Goal: Task Accomplishment & Management: Use online tool/utility

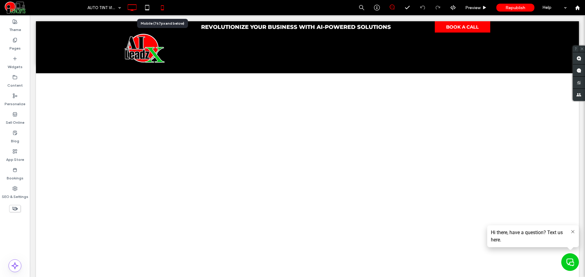
click at [164, 6] on icon at bounding box center [162, 8] width 12 height 12
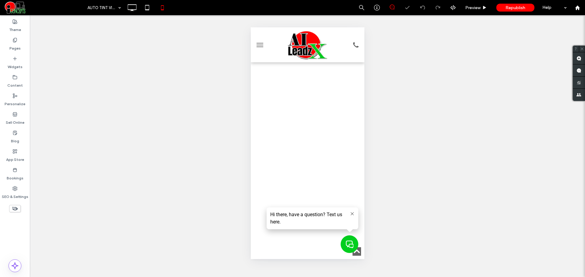
scroll to position [315, 0]
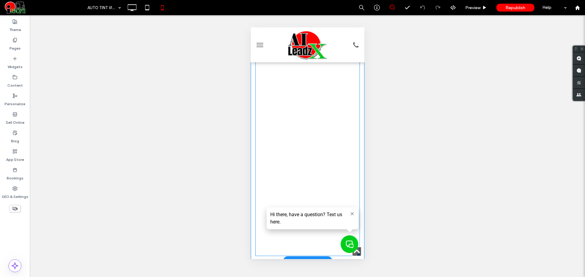
click at [286, 149] on span at bounding box center [307, 12] width 104 height 487
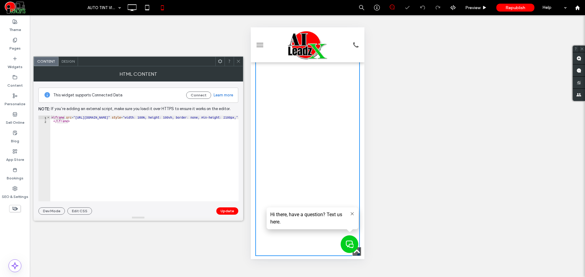
click at [190, 160] on div "< iframe src = "https://cartintviewer.aileadzx.com/" style = "width: 100%; heig…" at bounding box center [188, 162] width 277 height 93
type textarea "**********"
click at [238, 60] on icon at bounding box center [238, 61] width 5 height 5
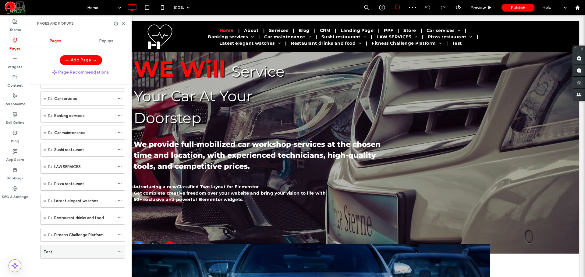
click at [75, 247] on div "Test" at bounding box center [79, 251] width 71 height 13
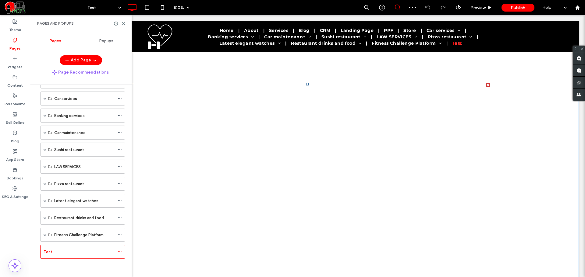
click at [288, 201] on span at bounding box center [307, 241] width 365 height 316
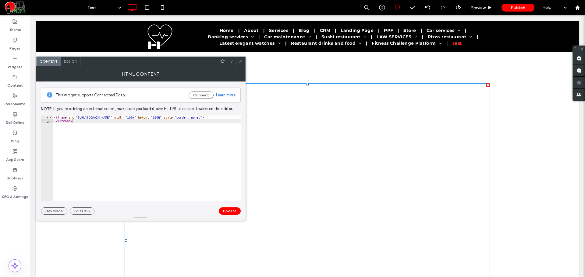
click at [117, 118] on div "< iframe src = "https://studio--auto-tint-vision-v2.us-central1.hosted.app/" wi…" at bounding box center [166, 160] width 227 height 89
paste textarea "Cursor at row 2"
drag, startPoint x: 141, startPoint y: 119, endPoint x: 151, endPoint y: 126, distance: 12.7
click at [141, 119] on div "< iframe src = "https://cartintviewer.aileadzx.com/" style = "width: 100%; heig…" at bounding box center [191, 160] width 277 height 89
paste textarea "**********"
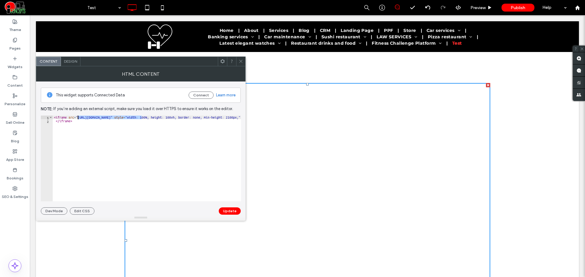
type textarea "**********"
click at [232, 210] on button "Update" at bounding box center [230, 211] width 22 height 7
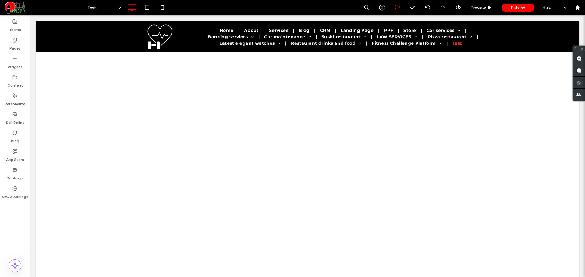
scroll to position [98, 0]
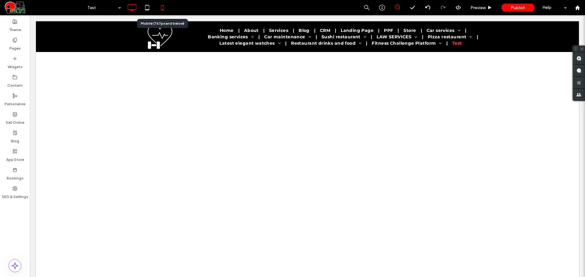
click at [160, 6] on icon at bounding box center [162, 8] width 12 height 12
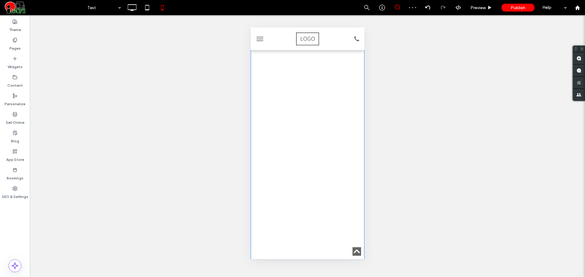
scroll to position [305, 0]
click at [320, 135] on span at bounding box center [307, 69] width 114 height 640
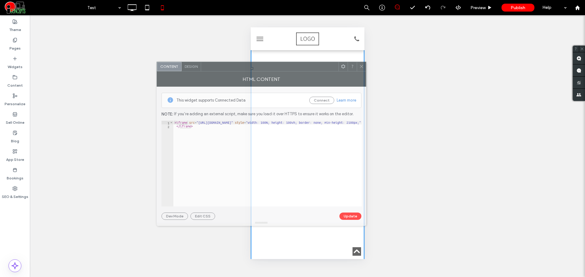
drag, startPoint x: 451, startPoint y: 63, endPoint x: 248, endPoint y: 67, distance: 202.6
click at [248, 67] on div at bounding box center [269, 66] width 137 height 9
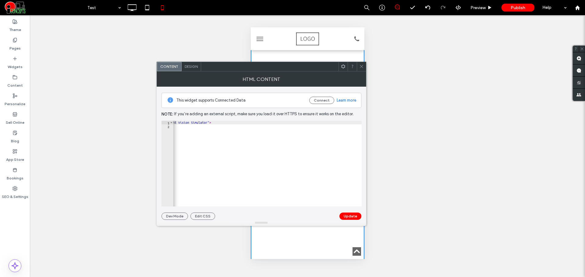
scroll to position [0, 207]
click at [353, 216] on button "Update" at bounding box center [350, 216] width 22 height 7
click at [365, 65] on div at bounding box center [361, 66] width 9 height 9
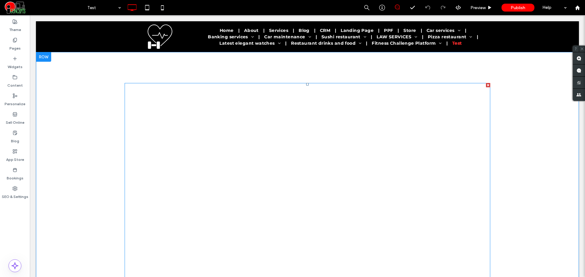
click at [393, 123] on span at bounding box center [307, 241] width 365 height 316
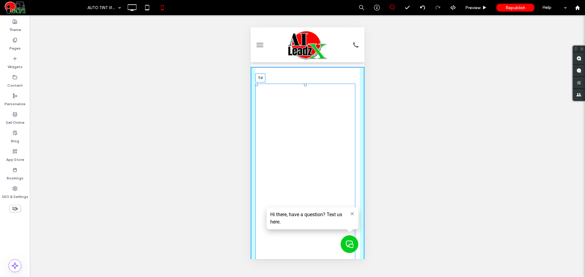
drag, startPoint x: 305, startPoint y: 85, endPoint x: 307, endPoint y: 68, distance: 17.2
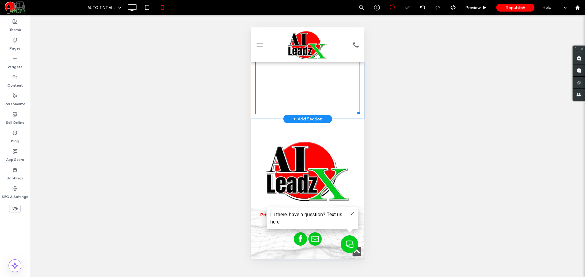
scroll to position [457, 0]
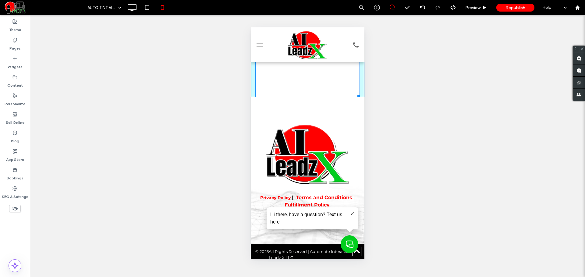
drag, startPoint x: 354, startPoint y: 94, endPoint x: 357, endPoint y: 87, distance: 7.9
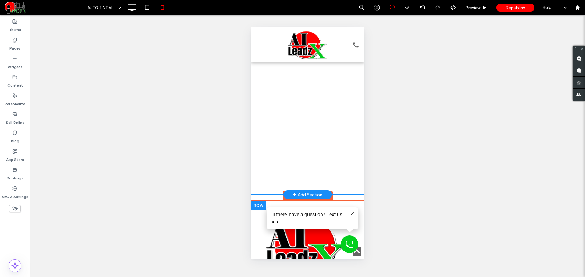
scroll to position [405, 0]
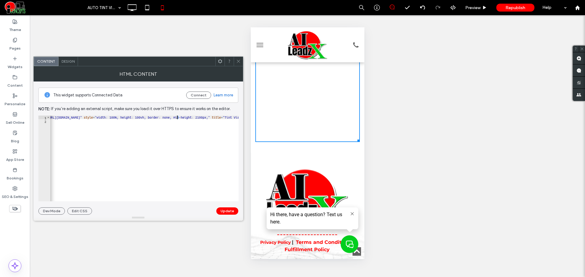
scroll to position [0, 16]
drag, startPoint x: 178, startPoint y: 119, endPoint x: 164, endPoint y: 118, distance: 15.0
click at [164, 118] on div "< iframe src = "https://cartintviewer.aileadzx.com/" style = "width: 100%; heig…" at bounding box center [172, 160] width 277 height 89
type textarea "**********"
click at [226, 210] on button "Update" at bounding box center [227, 211] width 22 height 7
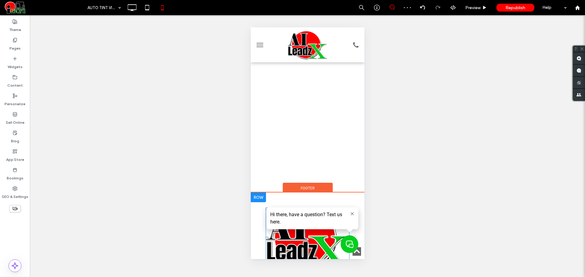
scroll to position [354, 0]
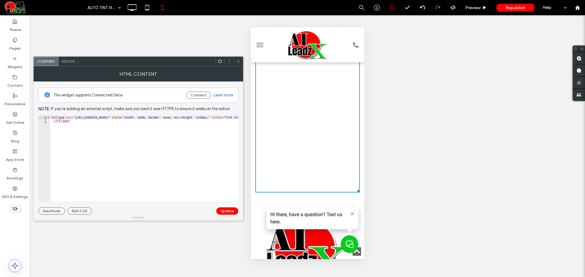
scroll to position [303, 0]
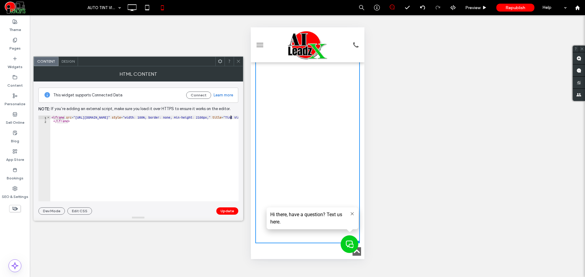
click at [231, 119] on div "< iframe src = "https://cartintviewer.aileadzx.com/" style = "width: 100%; bord…" at bounding box center [174, 162] width 249 height 93
click at [231, 215] on div at bounding box center [139, 218] width 210 height 6
type textarea "**********"
click at [228, 209] on button "Update" at bounding box center [227, 211] width 22 height 7
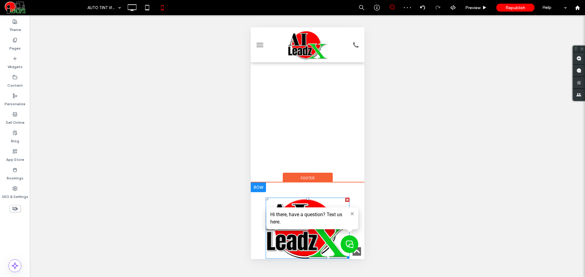
scroll to position [354, 0]
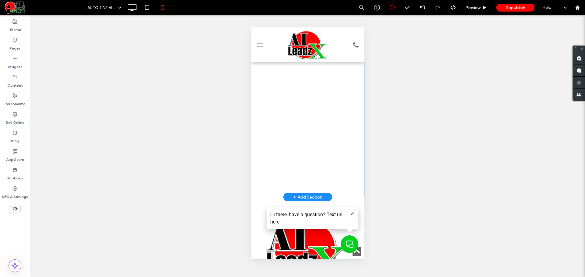
drag, startPoint x: 355, startPoint y: 190, endPoint x: 356, endPoint y: 150, distance: 40.5
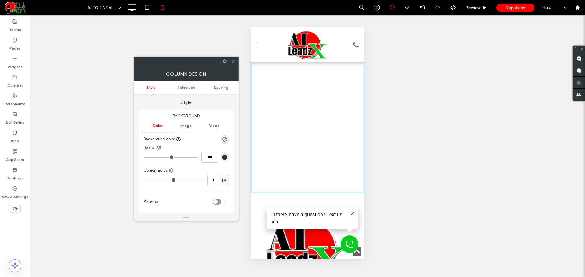
click at [235, 60] on icon at bounding box center [233, 61] width 5 height 5
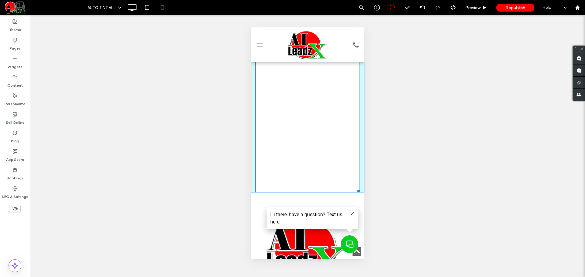
drag, startPoint x: 354, startPoint y: 191, endPoint x: 349, endPoint y: 73, distance: 118.6
click at [355, 188] on div at bounding box center [357, 190] width 5 height 5
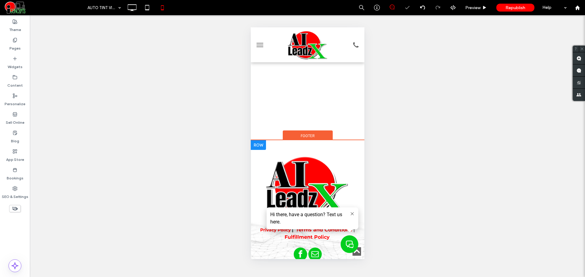
scroll to position [235, 0]
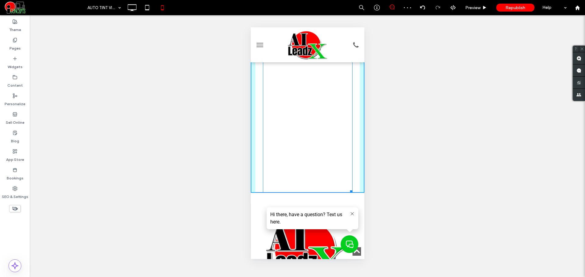
drag, startPoint x: 348, startPoint y: 189, endPoint x: 378, endPoint y: 139, distance: 58.2
click at [364, 139] on html "Click To Paste HOME Click To Paste Click To Paste Menu Header W:328 H:1023 Clic…" at bounding box center [307, 76] width 114 height 569
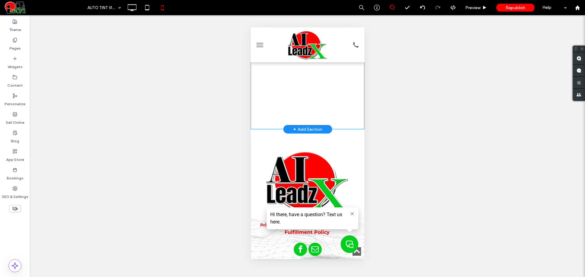
scroll to position [0, 0]
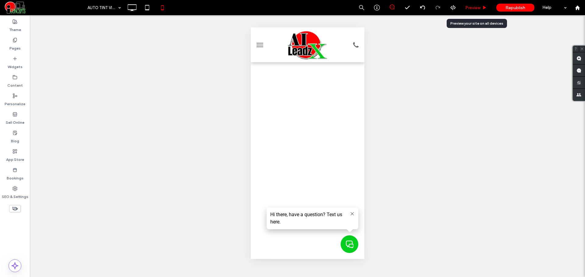
click at [471, 8] on span "Preview" at bounding box center [472, 7] width 15 height 5
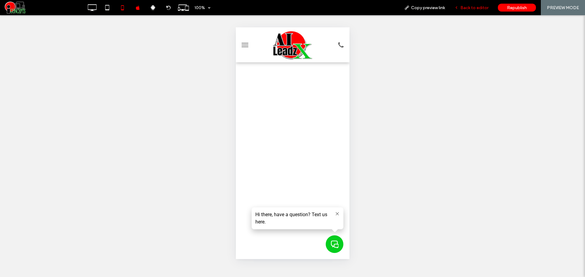
click at [470, 8] on span "Back to editor" at bounding box center [474, 7] width 28 height 5
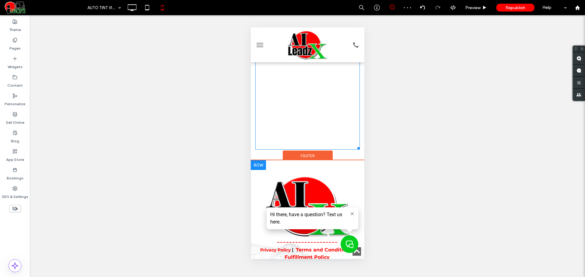
scroll to position [254, 0]
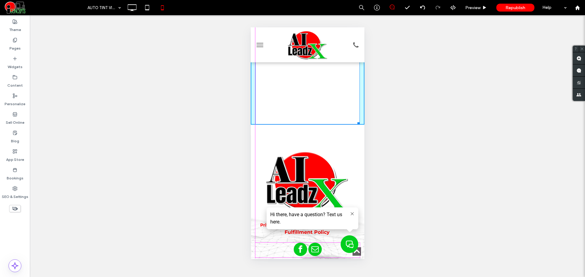
drag, startPoint x: 354, startPoint y: 121, endPoint x: 358, endPoint y: 132, distance: 12.3
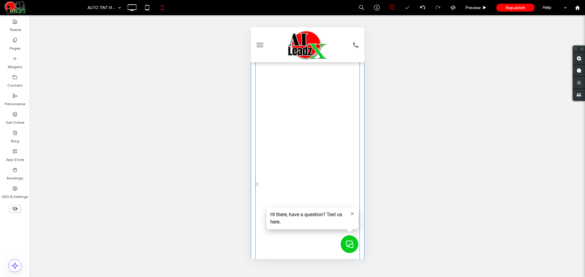
scroll to position [0, 0]
click at [313, 140] on span at bounding box center [307, 228] width 104 height 323
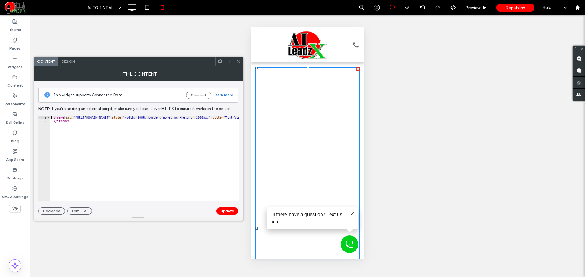
click at [179, 116] on div "< iframe src = "https://cartintviewer.aileadzx.com/" style = "width: 100%; bord…" at bounding box center [144, 159] width 188 height 86
click at [178, 116] on div "< iframe src = "https://cartintviewer.aileadzx.com/" style = "width: 100%; bord…" at bounding box center [144, 159] width 188 height 86
click at [177, 118] on div "< iframe src = "https://cartintviewer.aileadzx.com/" style = "width: 100%; bord…" at bounding box center [174, 162] width 249 height 93
click at [178, 118] on div "< iframe src = "https://cartintviewer.aileadzx.com/" style = "width: 100%; bord…" at bounding box center [174, 162] width 249 height 93
paste textarea "**********"
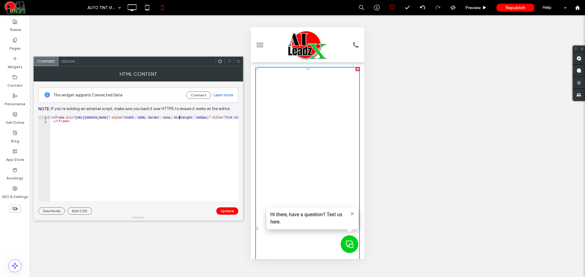
type textarea "**********"
click at [224, 209] on button "Update" at bounding box center [227, 211] width 22 height 7
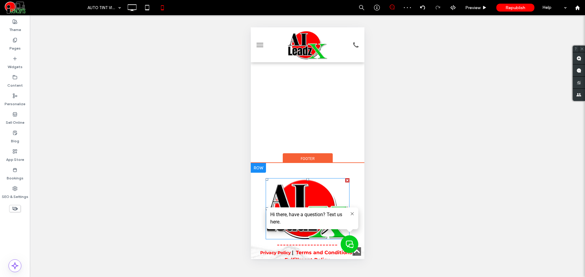
scroll to position [203, 0]
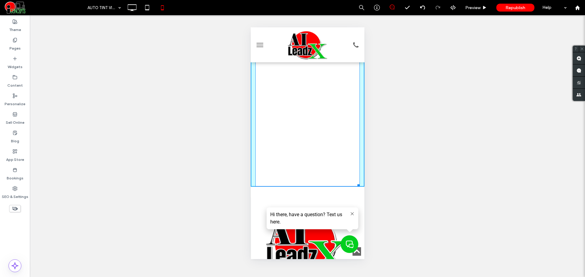
drag, startPoint x: 354, startPoint y: 185, endPoint x: 357, endPoint y: 173, distance: 12.3
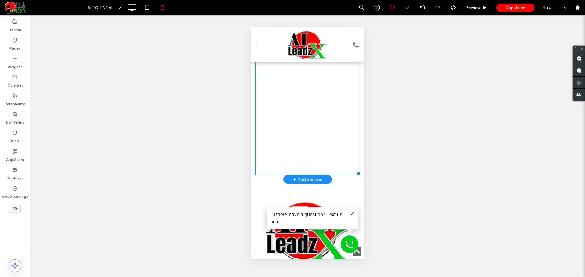
click at [333, 141] on span at bounding box center [307, 19] width 104 height 311
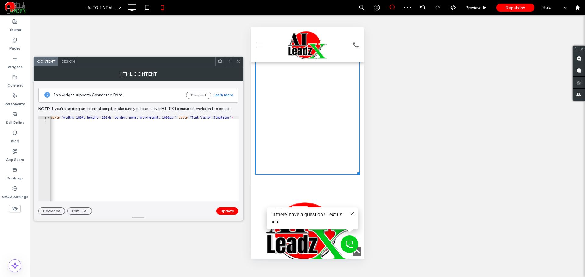
scroll to position [0, 61]
click at [196, 118] on div "< iframe src = "https://cartintviewer.aileadzx.com/" style = "width: 100%; heig…" at bounding box center [127, 160] width 277 height 89
type textarea "**********"
click at [221, 210] on button "Update" at bounding box center [227, 211] width 22 height 7
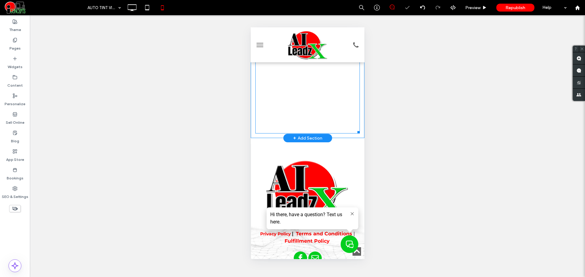
scroll to position [254, 0]
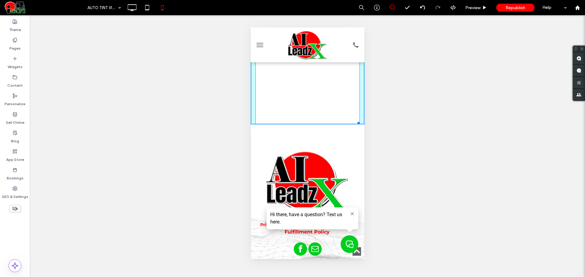
drag, startPoint x: 351, startPoint y: 122, endPoint x: 358, endPoint y: 239, distance: 117.5
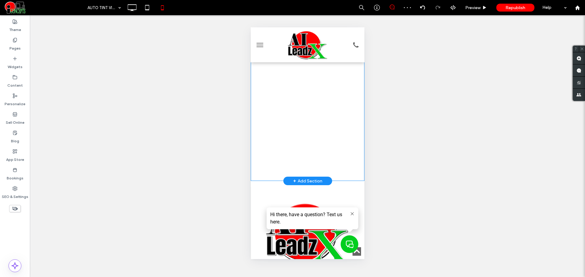
scroll to position [303, 0]
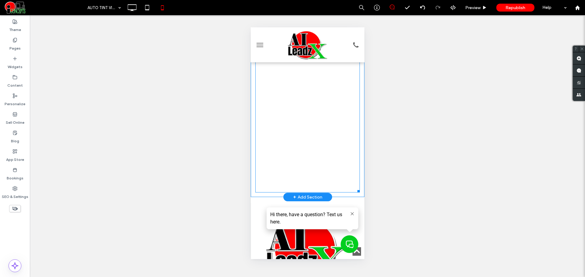
click at [355, 192] on div at bounding box center [357, 190] width 5 height 5
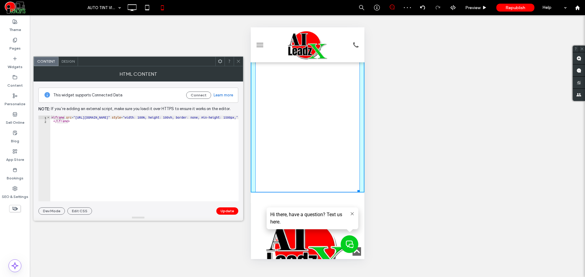
click at [237, 65] on span at bounding box center [238, 61] width 5 height 9
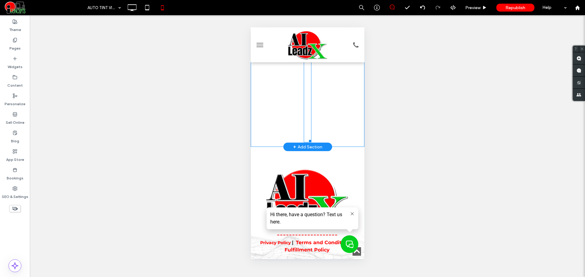
scroll to position [270, 0]
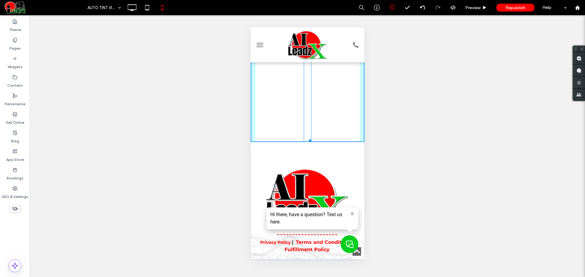
drag, startPoint x: 307, startPoint y: 140, endPoint x: 371, endPoint y: 139, distance: 64.0
click at [364, 139] on html "Click To Paste HOME Click To Paste Click To Paste Menu Header W:328 H:1131 Clic…" at bounding box center [307, 33] width 114 height 553
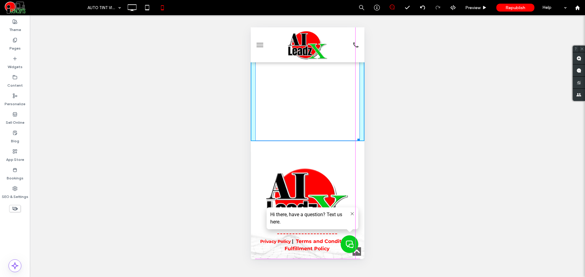
drag, startPoint x: 352, startPoint y: 141, endPoint x: 361, endPoint y: 251, distance: 110.0
click at [361, 251] on html "Click To Paste HOME Click To Paste Click To Paste Menu Header W:328 H:1488 Clic…" at bounding box center [307, 87] width 114 height 661
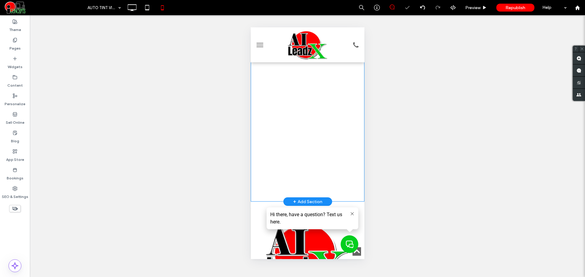
scroll to position [372, 0]
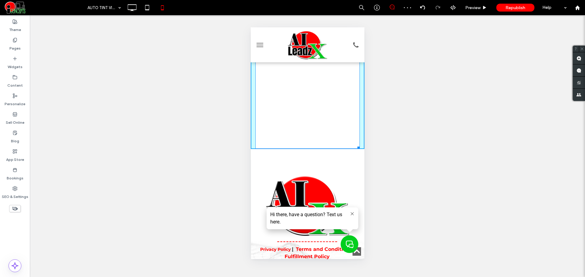
drag, startPoint x: 351, startPoint y: 149, endPoint x: 605, endPoint y: 195, distance: 257.9
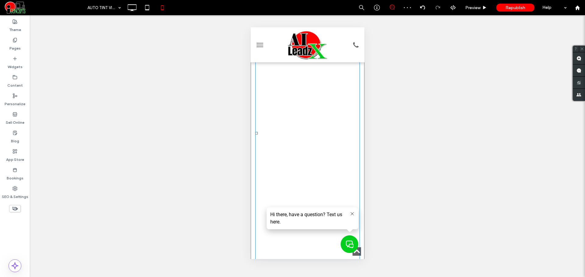
scroll to position [0, 0]
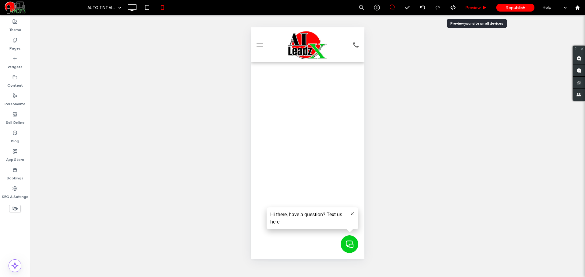
click at [469, 2] on div "Preview" at bounding box center [475, 7] width 31 height 15
click at [467, 5] on div "Preview" at bounding box center [475, 7] width 31 height 15
click at [463, 7] on div "Preview" at bounding box center [475, 7] width 31 height 5
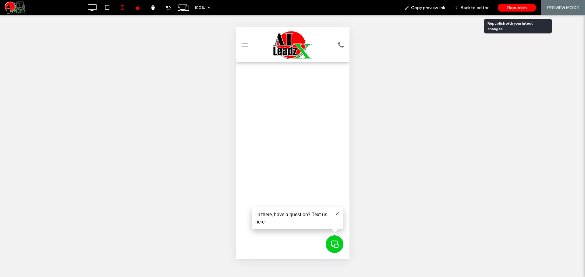
click at [508, 8] on span "Republish" at bounding box center [517, 7] width 20 height 5
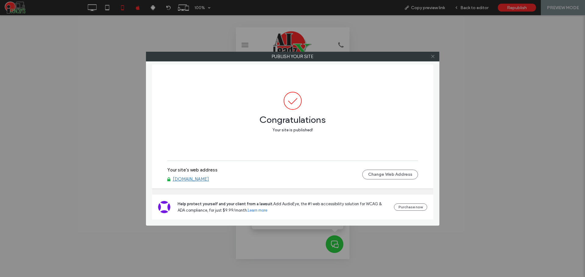
click at [434, 58] on icon at bounding box center [432, 56] width 5 height 5
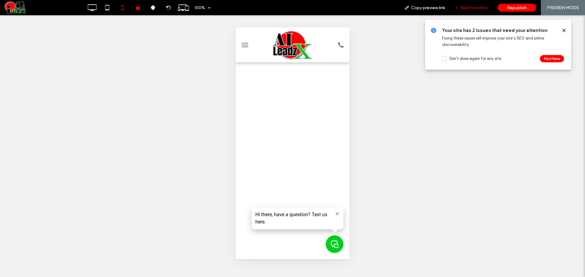
click at [470, 6] on span "Back to editor" at bounding box center [474, 7] width 28 height 5
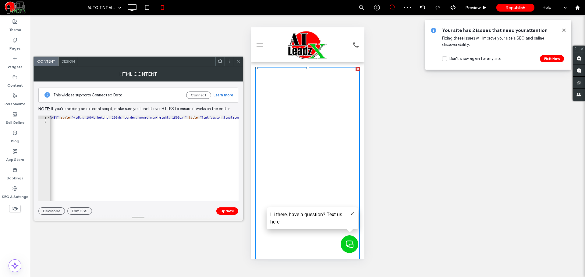
scroll to position [0, 53]
click at [204, 116] on div "< iframe src = "https://cartintviewer.aileadzx.com/" style = "width: 100%; heig…" at bounding box center [136, 160] width 277 height 89
type textarea "**********"
click at [225, 210] on button "Update" at bounding box center [227, 211] width 22 height 7
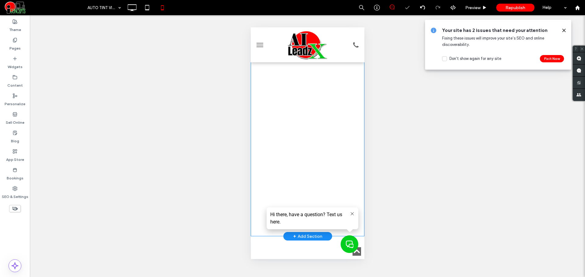
scroll to position [355, 0]
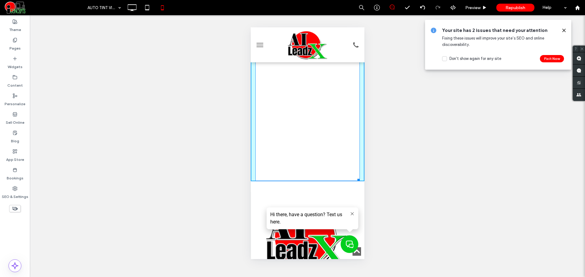
drag, startPoint x: 354, startPoint y: 177, endPoint x: 605, endPoint y: 218, distance: 254.0
click at [355, 182] on div at bounding box center [357, 179] width 5 height 5
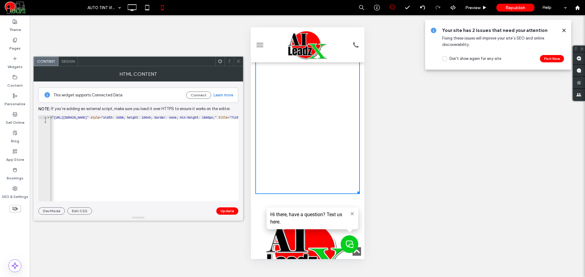
scroll to position [0, 25]
click at [233, 117] on div "< iframe src = "https://cartintviewer.aileadzx.com/" style = "width: 100%; heig…" at bounding box center [164, 160] width 277 height 89
type textarea "**********"
click at [232, 211] on button "Update" at bounding box center [227, 211] width 22 height 7
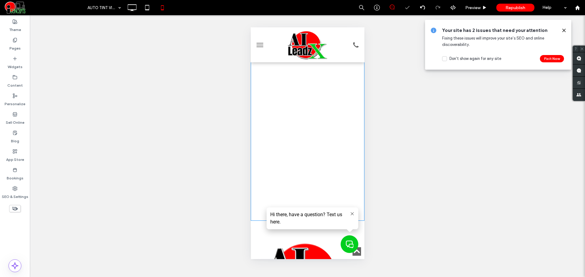
scroll to position [406, 0]
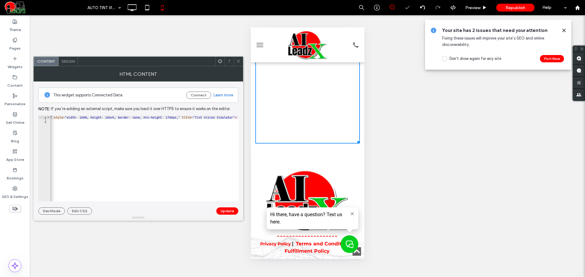
scroll to position [0, 88]
click at [169, 115] on div "This widget supports Connected Data Connect Learn more Note: If you’re adding a…" at bounding box center [138, 148] width 200 height 133
click at [169, 116] on div "< iframe src = "https://cartintviewer.aileadzx.com/" style = "width: 100%; heig…" at bounding box center [100, 160] width 277 height 89
type textarea "**********"
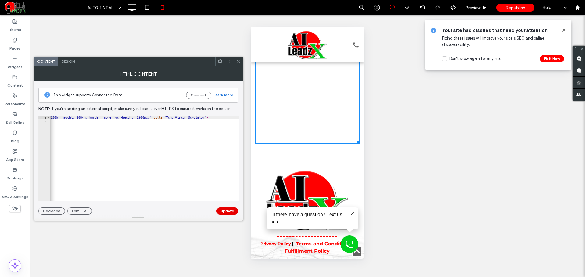
click at [226, 214] on button "Update" at bounding box center [227, 211] width 22 height 7
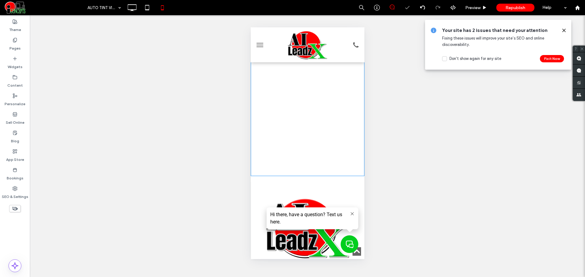
scroll to position [355, 0]
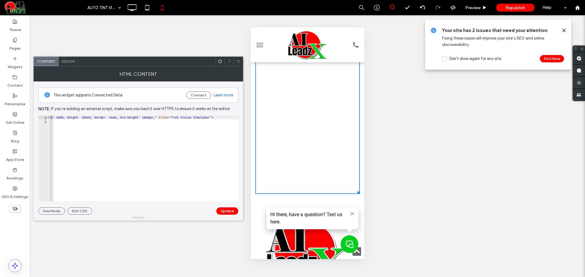
scroll to position [0, 85]
type textarea "*********"
click at [175, 119] on div "< iframe src = "https://cartintviewer.aileadzx.com/" style = "width: 100%; heig…" at bounding box center [104, 160] width 277 height 89
drag, startPoint x: 179, startPoint y: 198, endPoint x: 3, endPoint y: 163, distance: 179.4
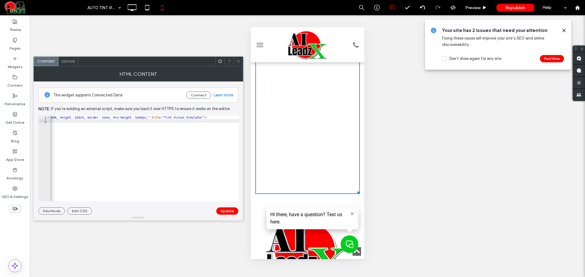
click at [239, 60] on icon at bounding box center [238, 61] width 5 height 5
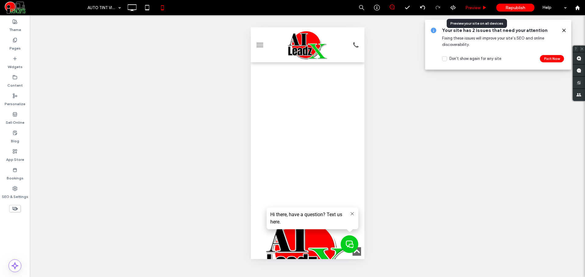
click at [481, 5] on div "Preview" at bounding box center [475, 7] width 31 height 5
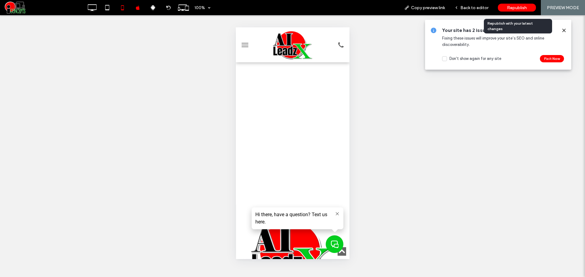
click at [503, 7] on div "Republish" at bounding box center [517, 8] width 38 height 8
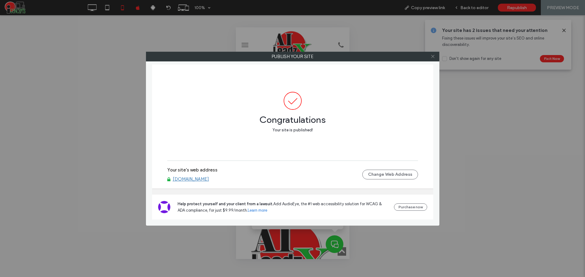
click at [433, 56] on icon at bounding box center [432, 56] width 5 height 5
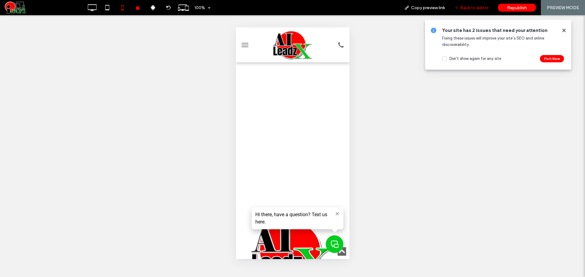
click at [462, 6] on span "Back to editor" at bounding box center [474, 7] width 28 height 5
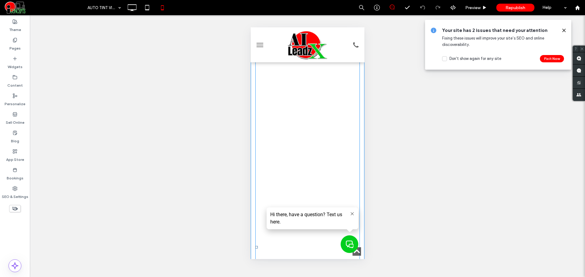
scroll to position [51, 0]
click at [319, 156] on span at bounding box center [307, 257] width 104 height 483
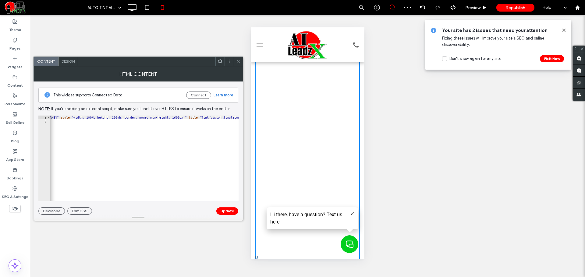
scroll to position [0, 88]
click at [179, 119] on div "< iframe src = "https://cartintviewer.aileadzx.com/" style = "width: 100%; heig…" at bounding box center [100, 160] width 277 height 89
click at [231, 216] on div at bounding box center [139, 218] width 210 height 6
type textarea "**********"
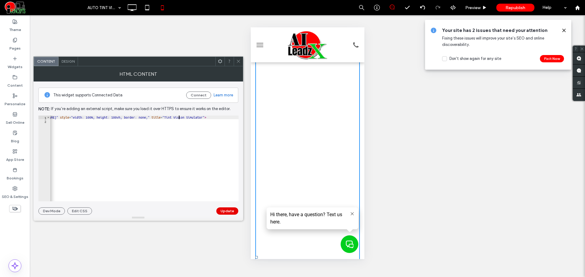
click at [231, 211] on button "Update" at bounding box center [227, 211] width 22 height 7
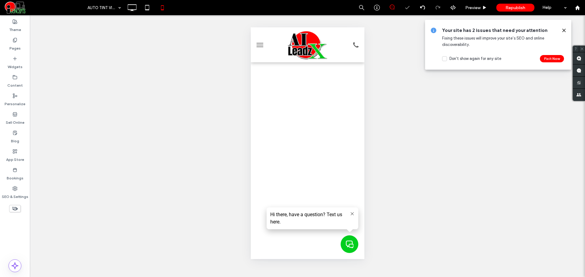
scroll to position [0, 0]
click at [469, 7] on span "Preview" at bounding box center [472, 7] width 15 height 5
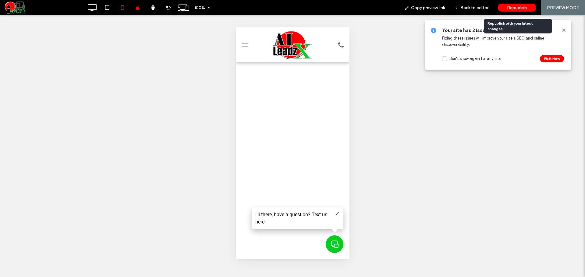
click at [511, 7] on span "Republish" at bounding box center [517, 7] width 20 height 5
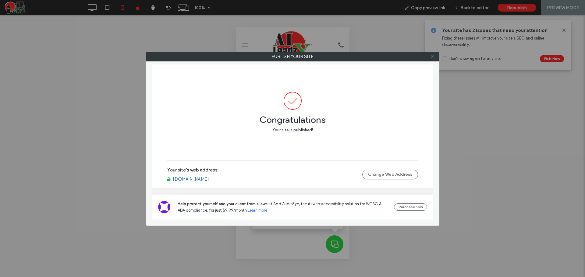
click at [434, 57] on icon at bounding box center [432, 56] width 5 height 5
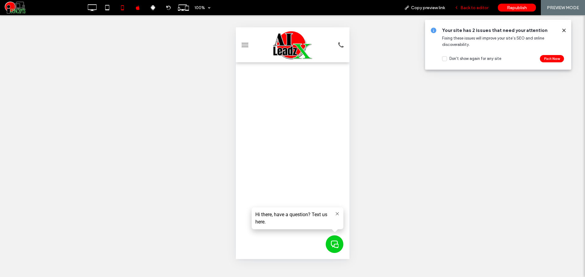
click at [466, 10] on span "Back to editor" at bounding box center [474, 7] width 28 height 5
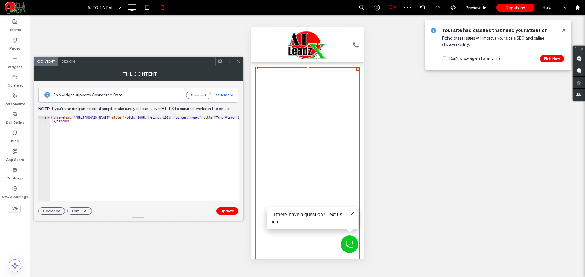
click at [179, 124] on div "< iframe src = "https://cartintviewer.aileadzx.com/" style = "width: 100%; heig…" at bounding box center [170, 162] width 240 height 93
click at [151, 153] on div "< iframe src = "https://cartintviewer.aileadzx.com/" style = "width: 100%; heig…" at bounding box center [144, 159] width 188 height 86
click at [147, 160] on div "< iframe src = "https://cartintviewer.aileadzx.com/" style = "width: 100%; heig…" at bounding box center [144, 159] width 188 height 86
type textarea "**********"
paste textarea "Cursor at row 2"
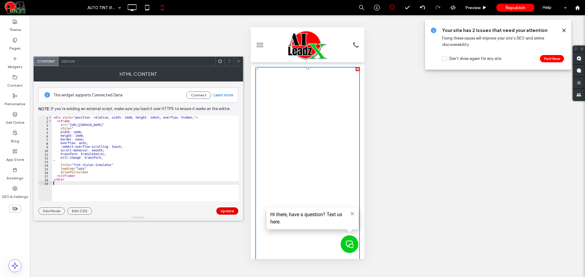
click at [227, 212] on button "Update" at bounding box center [227, 211] width 22 height 7
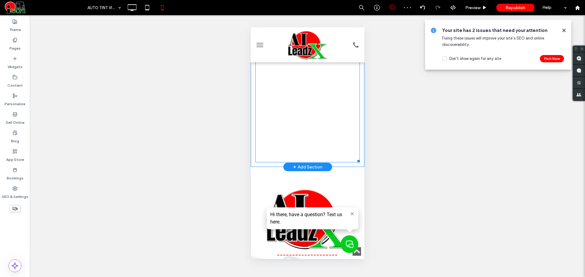
scroll to position [306, 0]
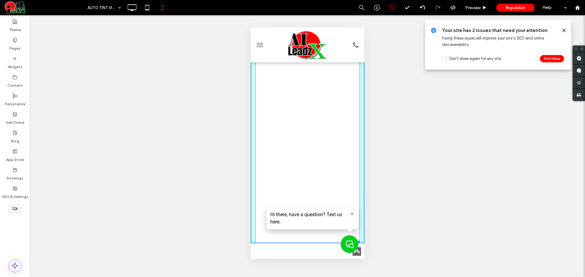
drag, startPoint x: 354, startPoint y: 238, endPoint x: 369, endPoint y: 83, distance: 155.1
click at [364, 83] on html "Click To Paste HOME Click To Paste Click To Paste Menu Header W:328 H:1070 Clic…" at bounding box center [307, 66] width 114 height 690
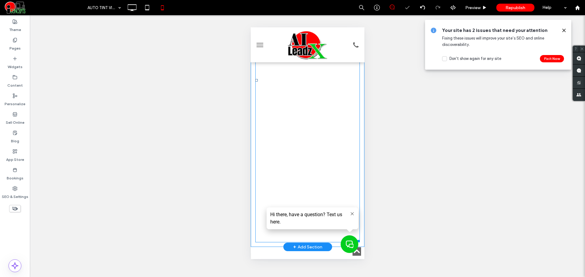
scroll to position [148, 0]
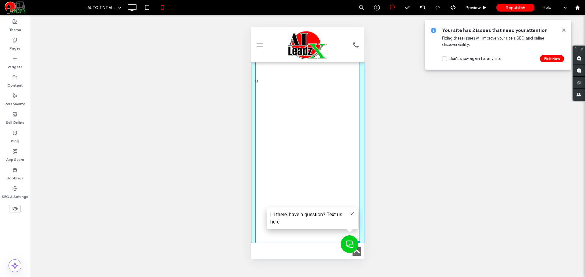
drag, startPoint x: 354, startPoint y: 240, endPoint x: 365, endPoint y: 151, distance: 89.1
click at [364, 151] on html "Click To Paste HOME Click To Paste Click To Paste Menu Header W:328 H:777 Click…" at bounding box center [307, 145] width 114 height 533
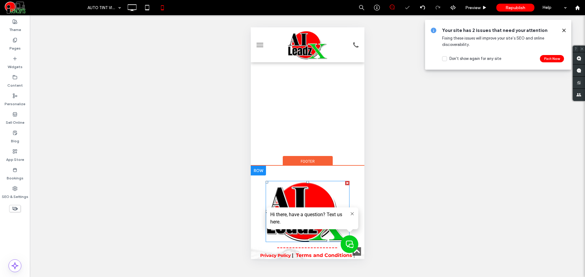
scroll to position [0, 0]
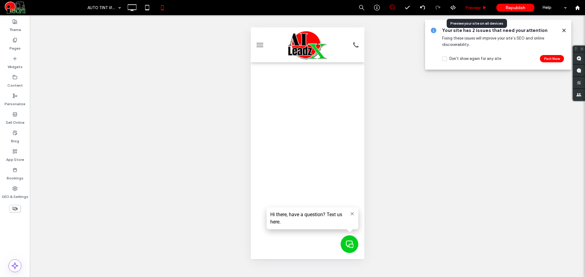
click at [467, 6] on span "Preview" at bounding box center [472, 7] width 15 height 5
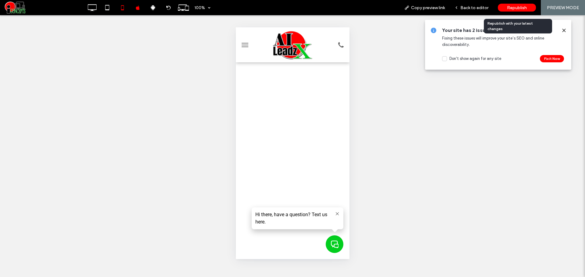
click at [503, 6] on div "Republish" at bounding box center [517, 8] width 38 height 8
click at [469, 9] on span "Back to editor" at bounding box center [474, 7] width 28 height 5
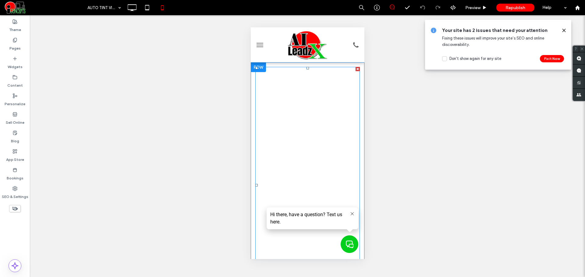
click at [298, 112] on span at bounding box center [307, 185] width 104 height 237
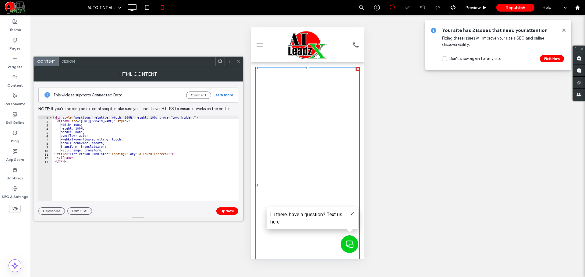
click at [181, 148] on div "< div style = "position: relative; width: 100%; height: 100vh; overflow: hidden…" at bounding box center [145, 162] width 186 height 93
type textarea "********* *******"
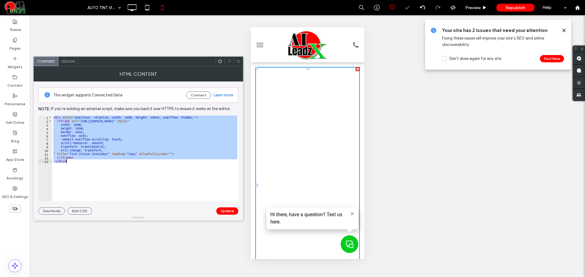
paste textarea "Cursor at row 13"
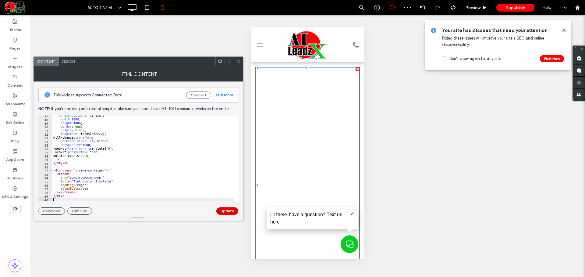
click at [223, 210] on button "Update" at bounding box center [227, 211] width 22 height 7
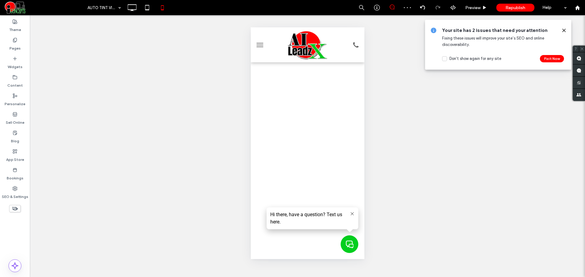
scroll to position [0, 0]
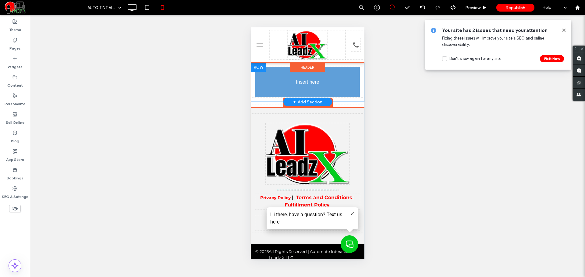
drag, startPoint x: 358, startPoint y: 187, endPoint x: 608, endPoint y: 196, distance: 249.9
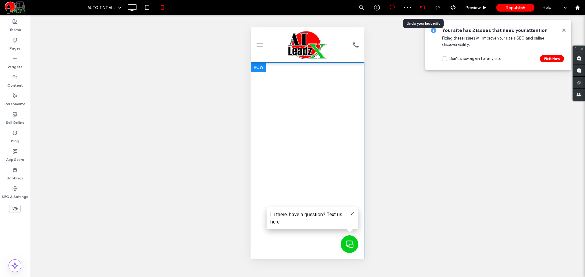
click at [424, 8] on use at bounding box center [422, 7] width 5 height 4
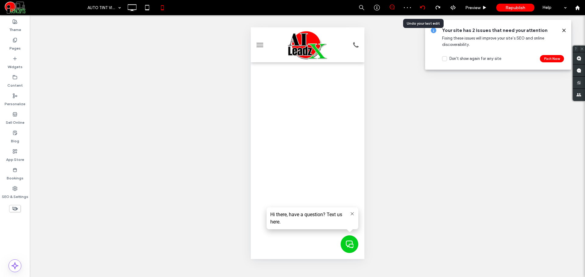
click at [423, 10] on div at bounding box center [422, 7] width 15 height 15
click at [422, 8] on icon at bounding box center [422, 7] width 5 height 5
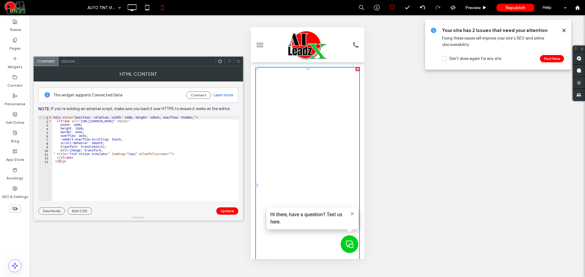
click at [177, 131] on div "< div style = "position: relative; width: 100%; height: 100vh; overflow: hidden…" at bounding box center [145, 162] width 186 height 93
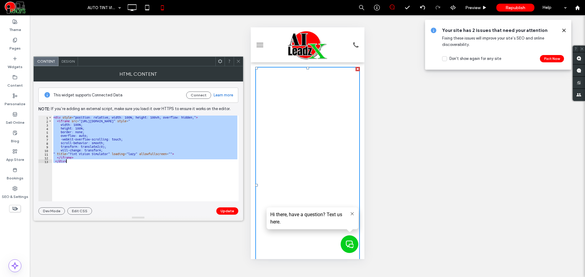
type textarea "********* *******"
paste textarea "Cursor at row 13"
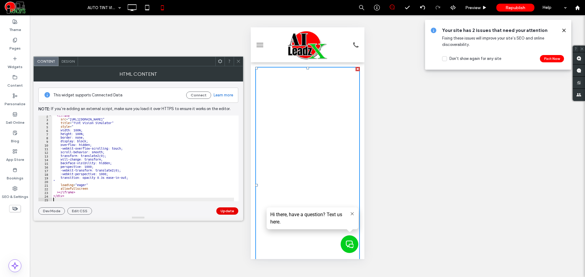
click at [223, 213] on button "Update" at bounding box center [227, 211] width 22 height 7
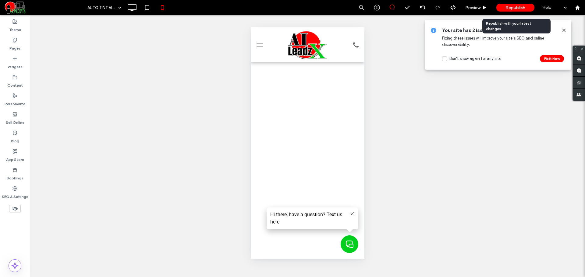
click at [507, 9] on span "Republish" at bounding box center [515, 7] width 20 height 5
